Goal: Information Seeking & Learning: Check status

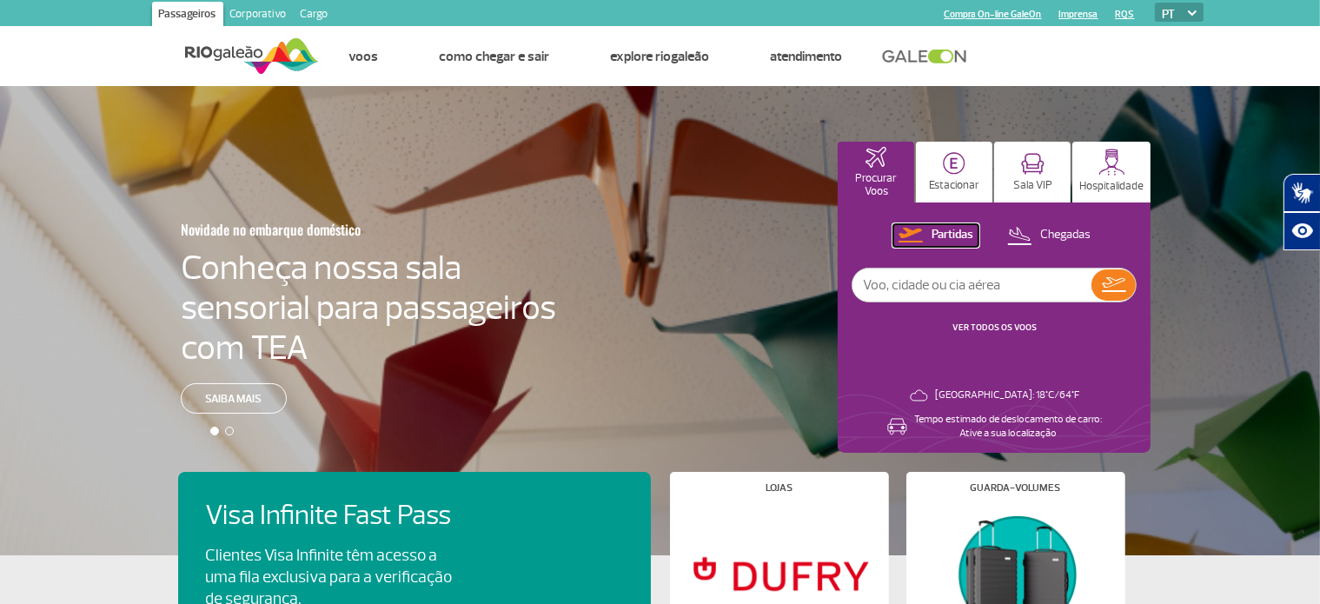
click at [963, 242] on p "Partidas" at bounding box center [952, 235] width 42 height 17
click at [955, 237] on p "Partidas" at bounding box center [952, 235] width 42 height 17
click at [992, 335] on div "Partidas Chegadas VER TODOS OS VOOS" at bounding box center [994, 288] width 285 height 129
click at [996, 322] on link "VER TODOS OS VOOS" at bounding box center [994, 327] width 84 height 11
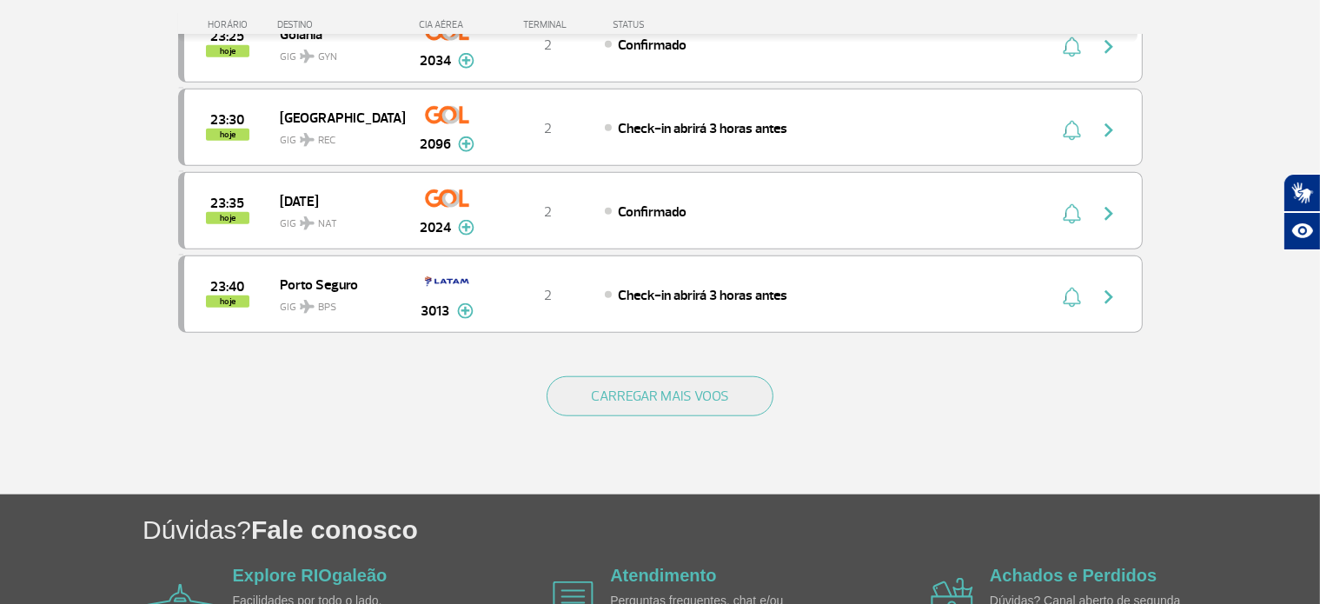
scroll to position [1630, 0]
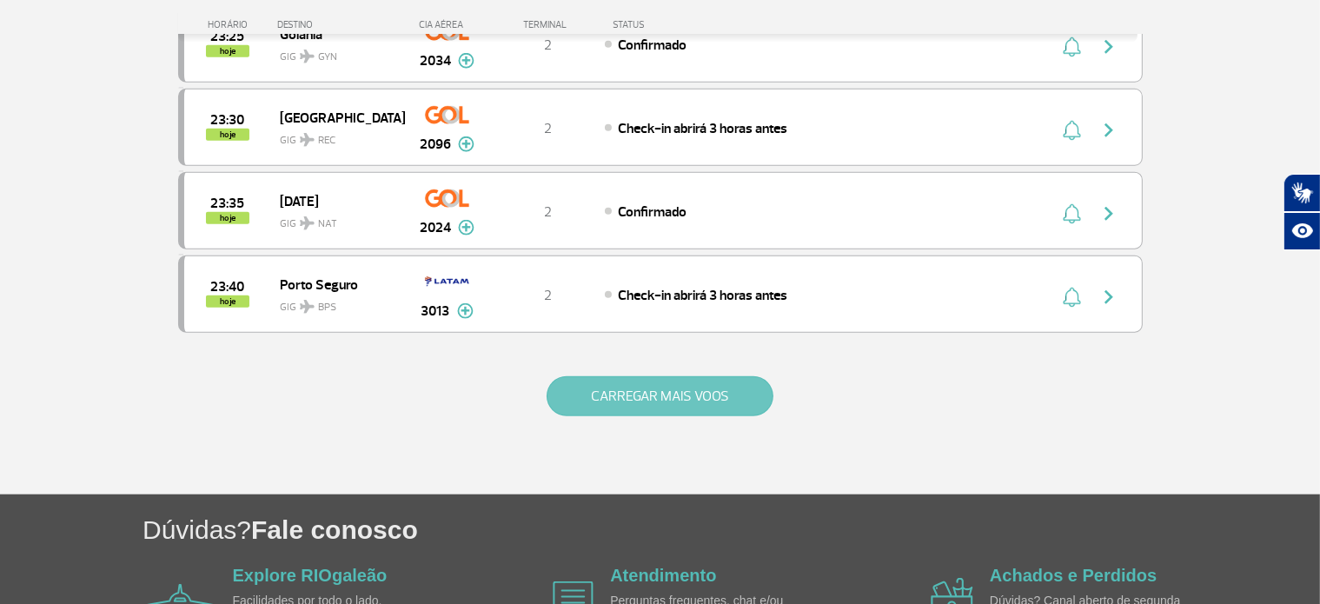
click at [611, 393] on button "CARREGAR MAIS VOOS" at bounding box center [660, 396] width 227 height 40
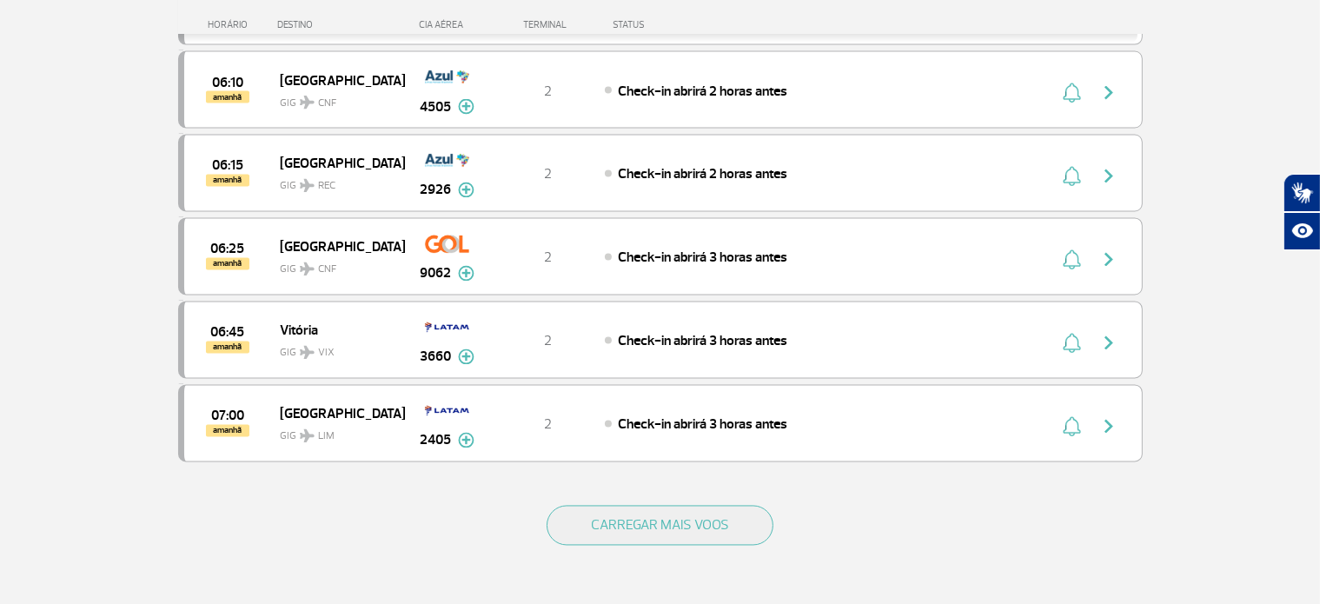
scroll to position [3173, 0]
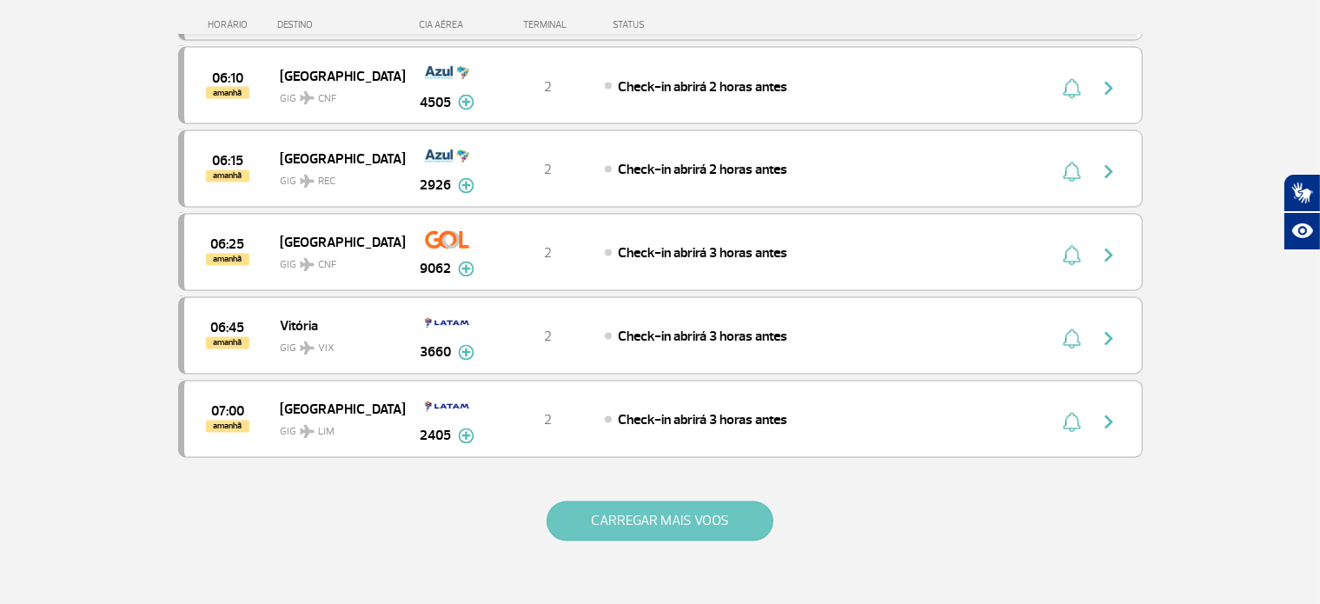
click at [591, 501] on button "CARREGAR MAIS VOOS" at bounding box center [660, 521] width 227 height 40
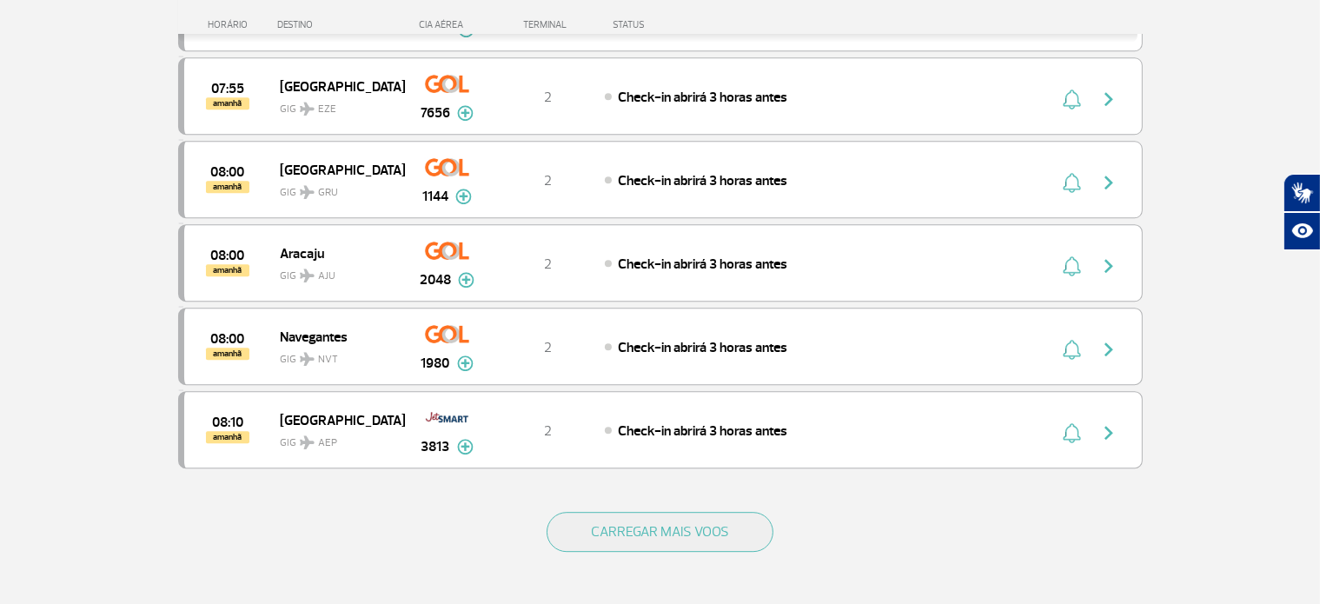
scroll to position [4883, 0]
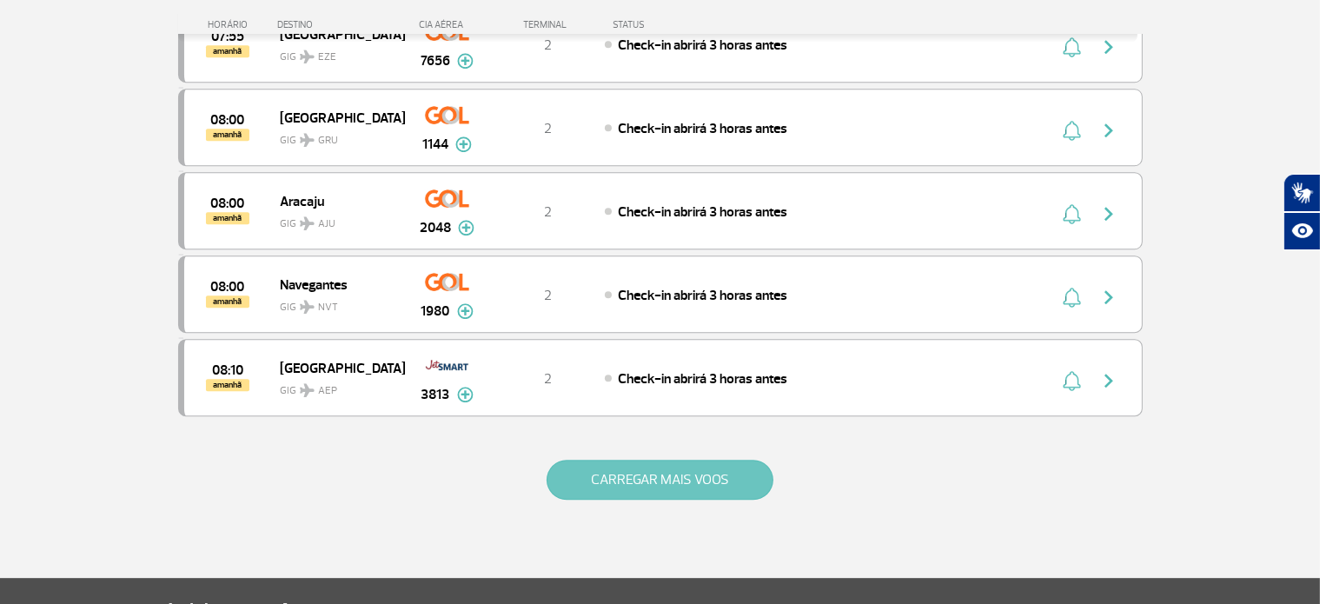
click at [659, 460] on button "CARREGAR MAIS VOOS" at bounding box center [660, 480] width 227 height 40
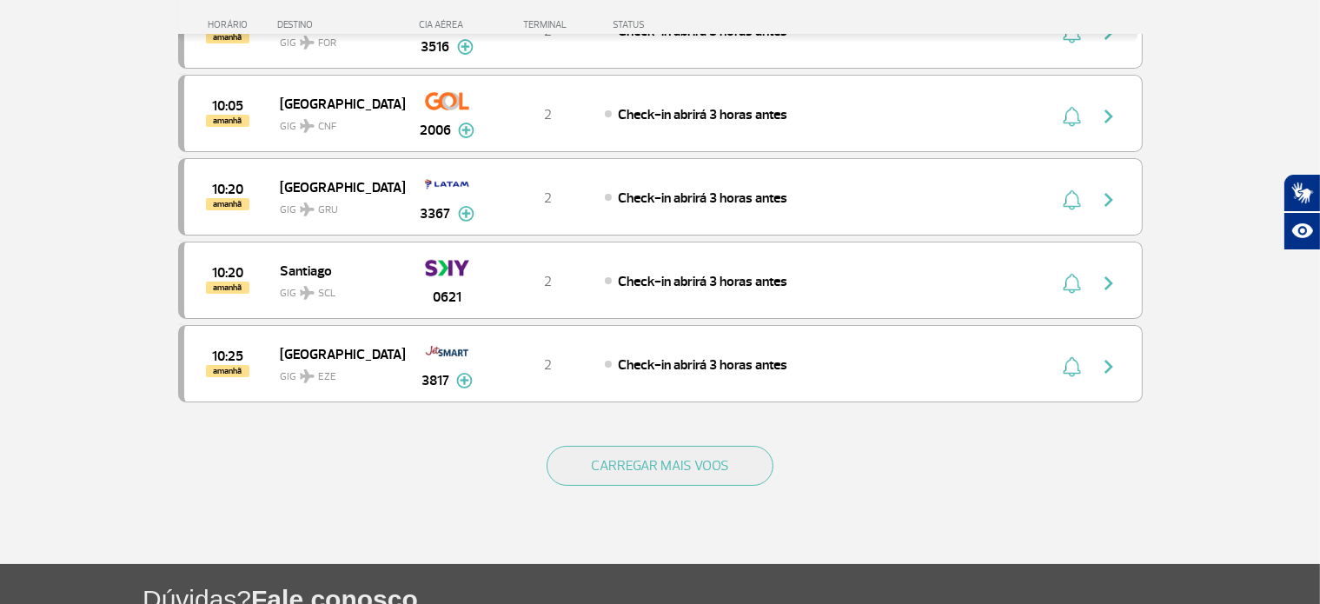
scroll to position [6568, 0]
